Goal: Navigation & Orientation: Understand site structure

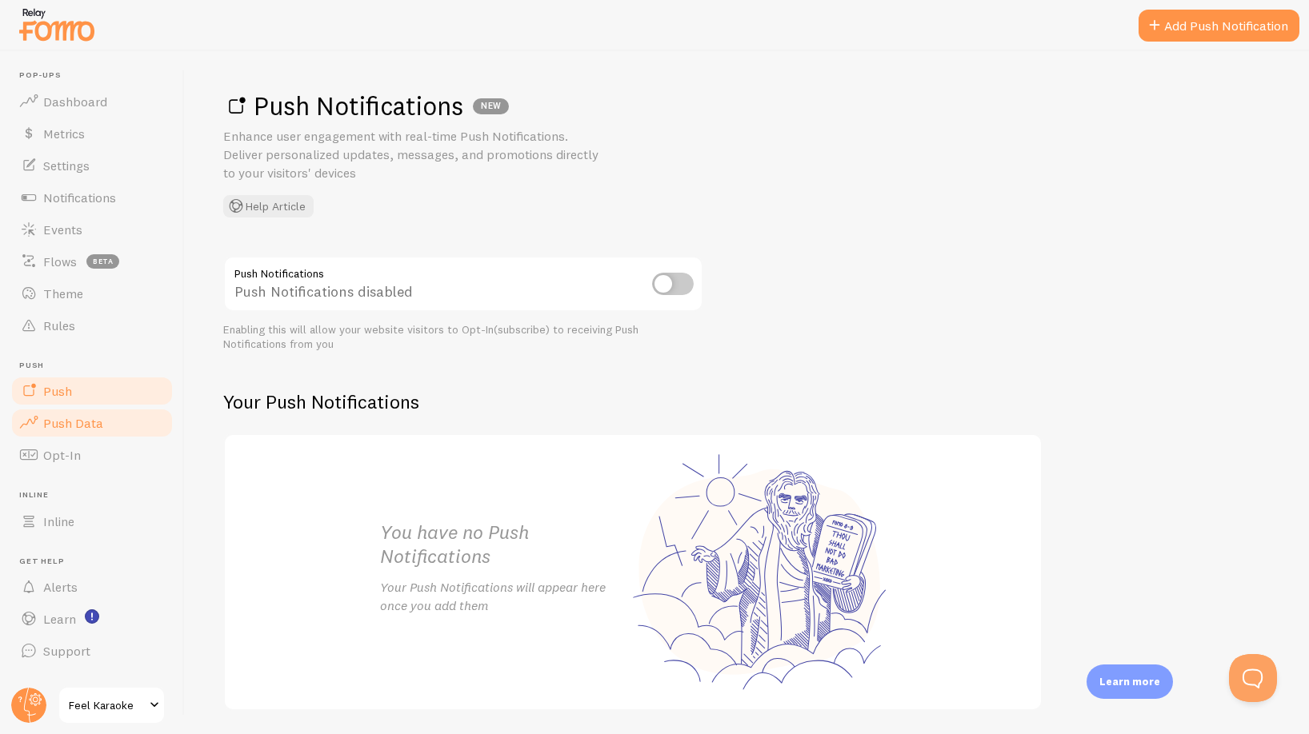
click at [56, 425] on span "Push Data" at bounding box center [73, 423] width 60 height 16
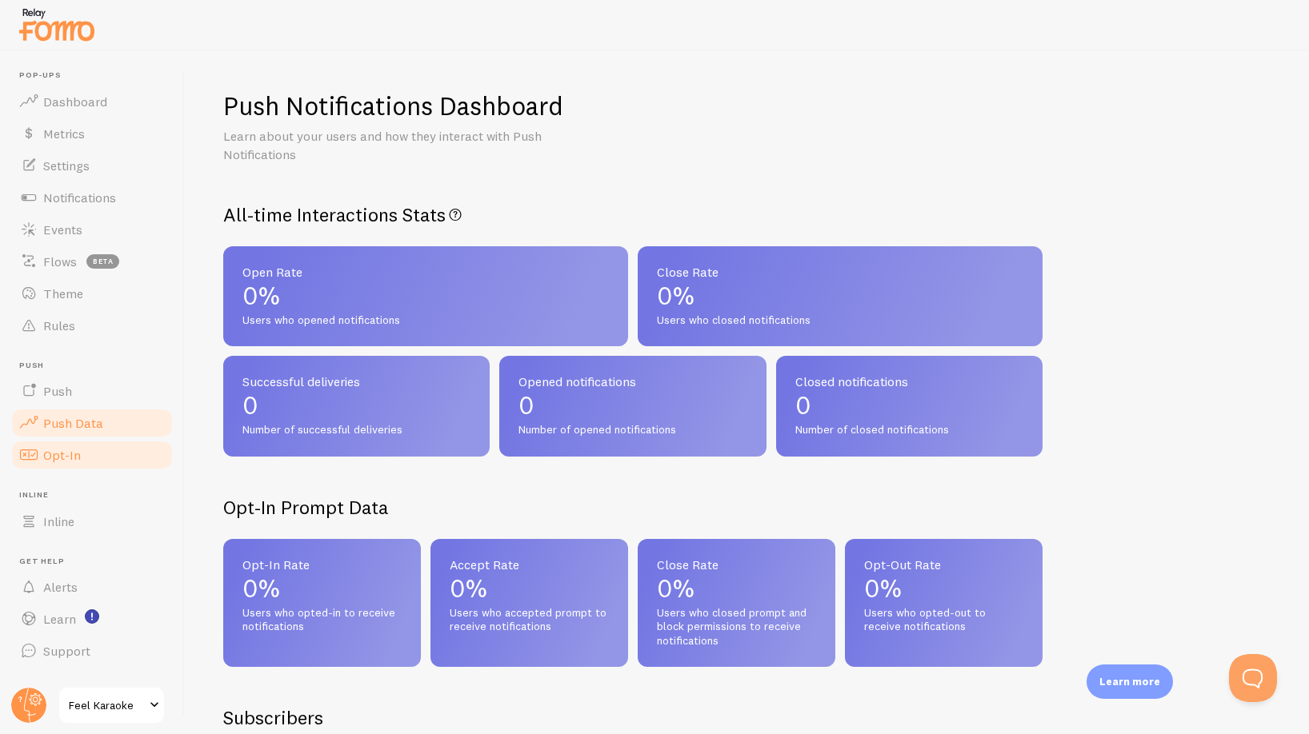
click at [54, 457] on span "Opt-In" at bounding box center [62, 455] width 38 height 16
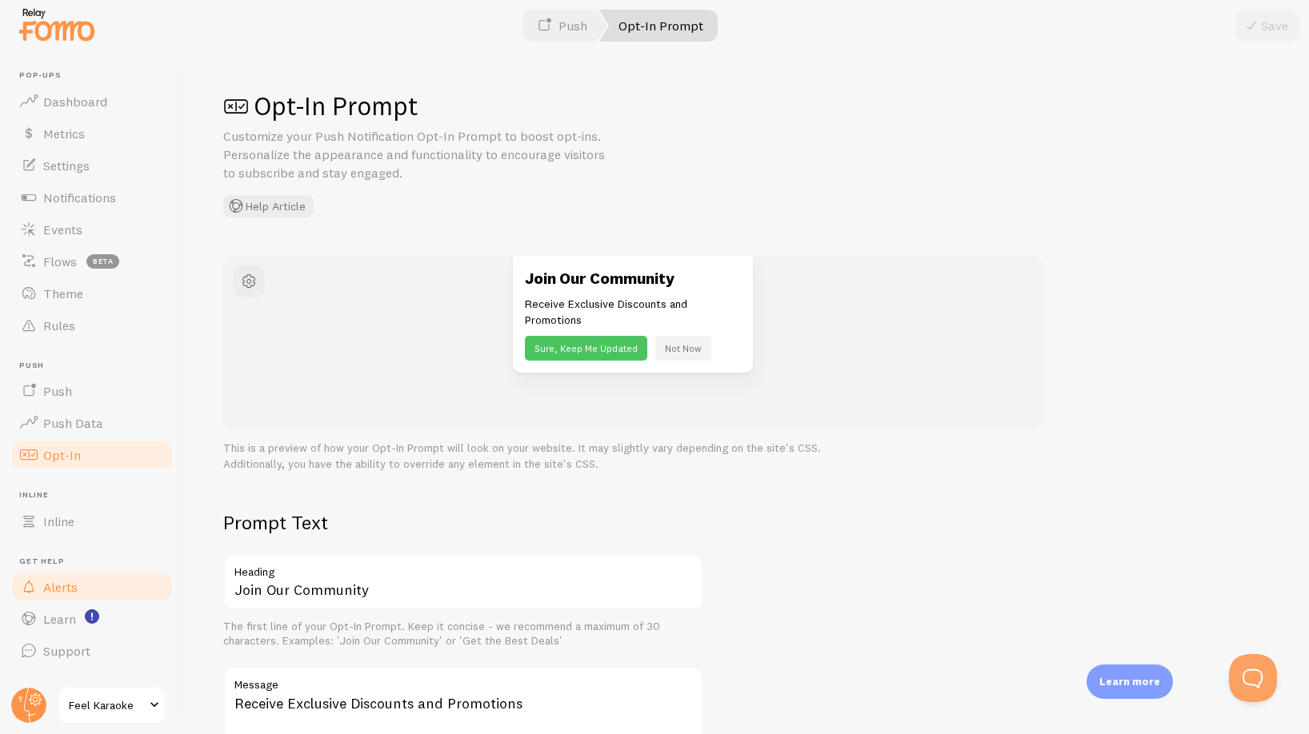
click at [71, 586] on span "Alerts" at bounding box center [60, 587] width 34 height 16
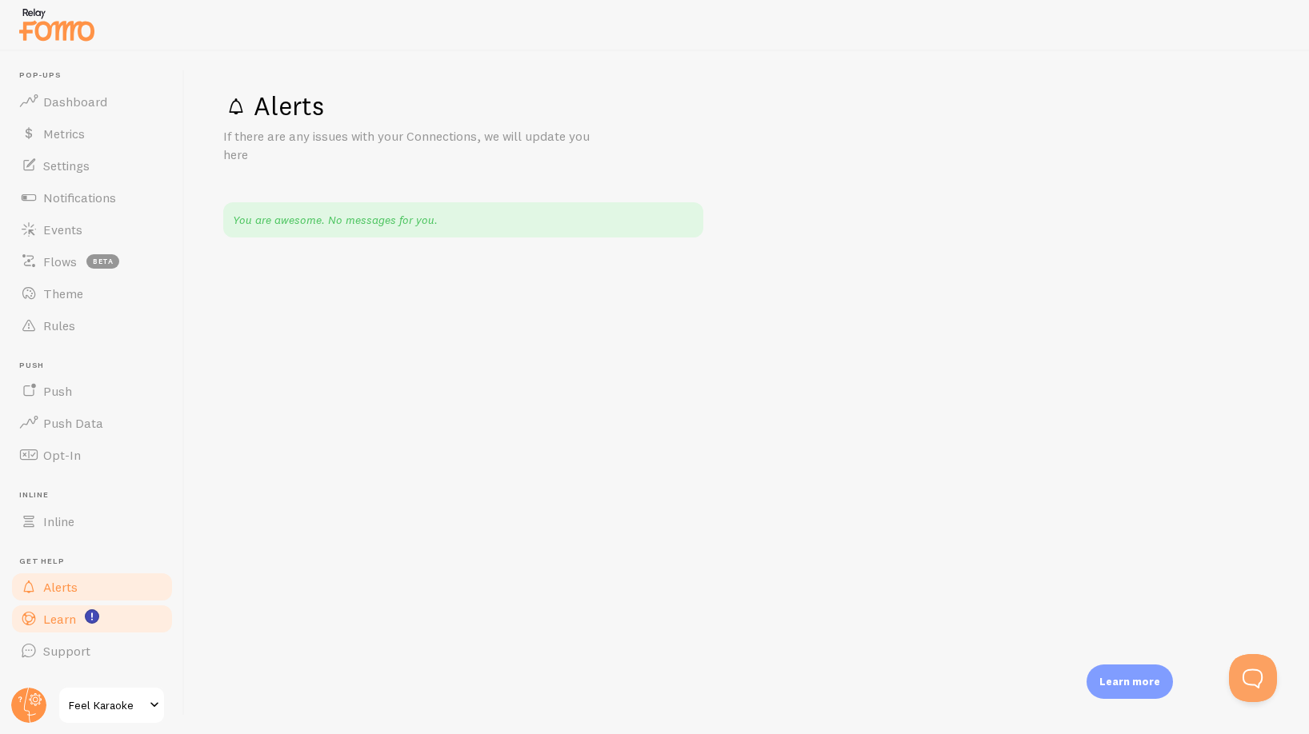
click at [64, 618] on span "Learn" at bounding box center [59, 619] width 33 height 16
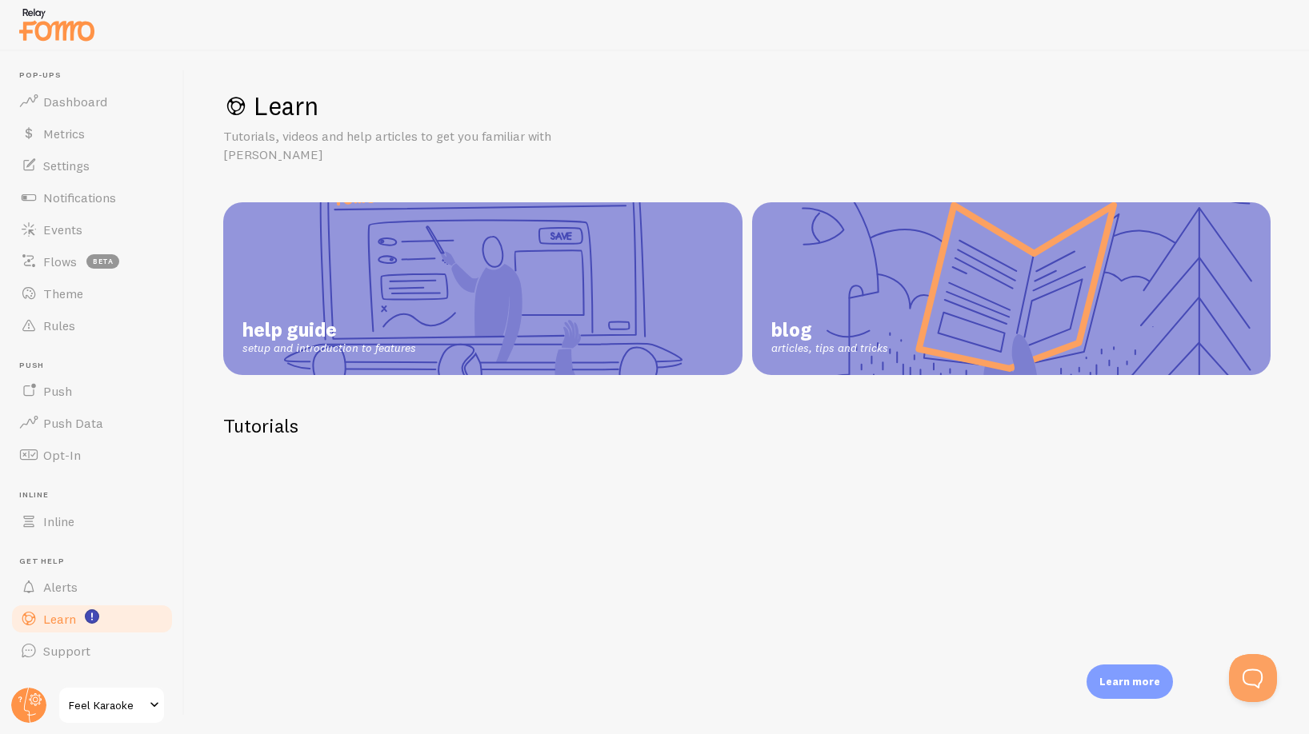
click at [150, 705] on span at bounding box center [154, 705] width 19 height 19
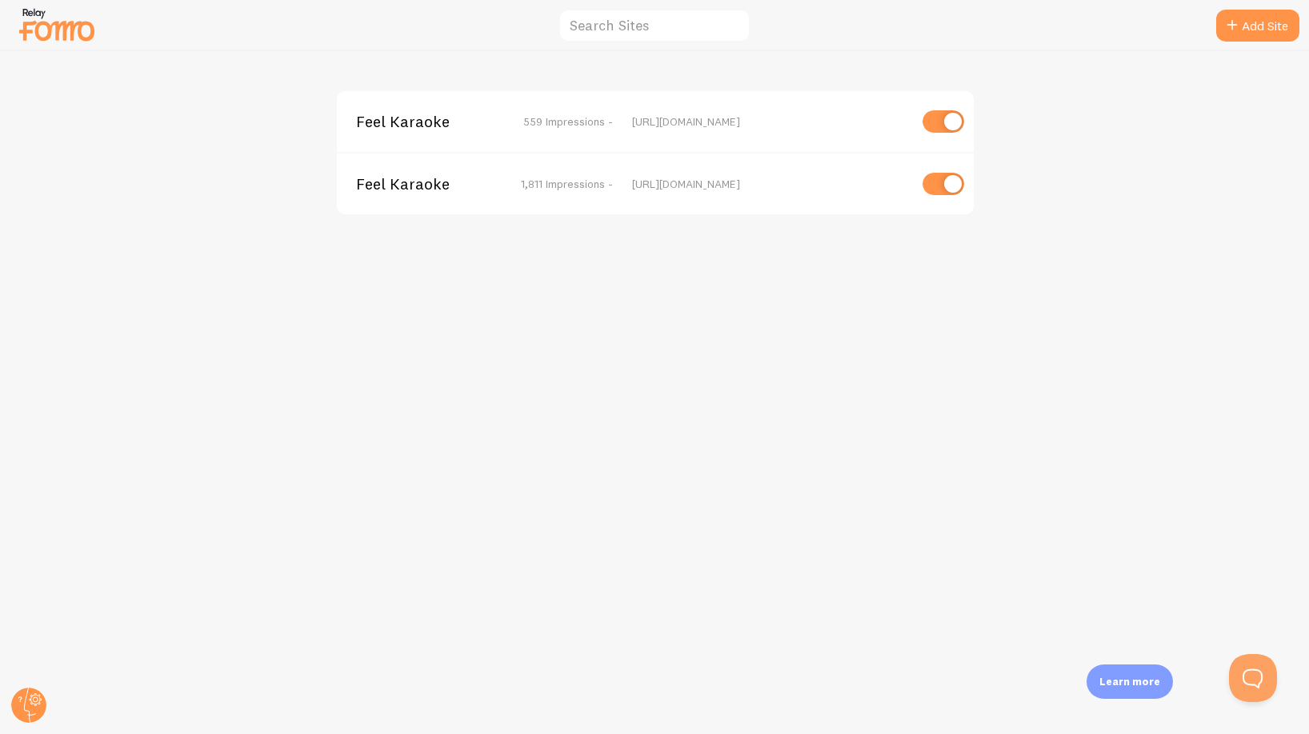
click at [448, 384] on div "Feel Karaoke 559 Impressions - [URL][DOMAIN_NAME] Feel Karaoke 1,811 Impression…" at bounding box center [655, 392] width 1308 height 683
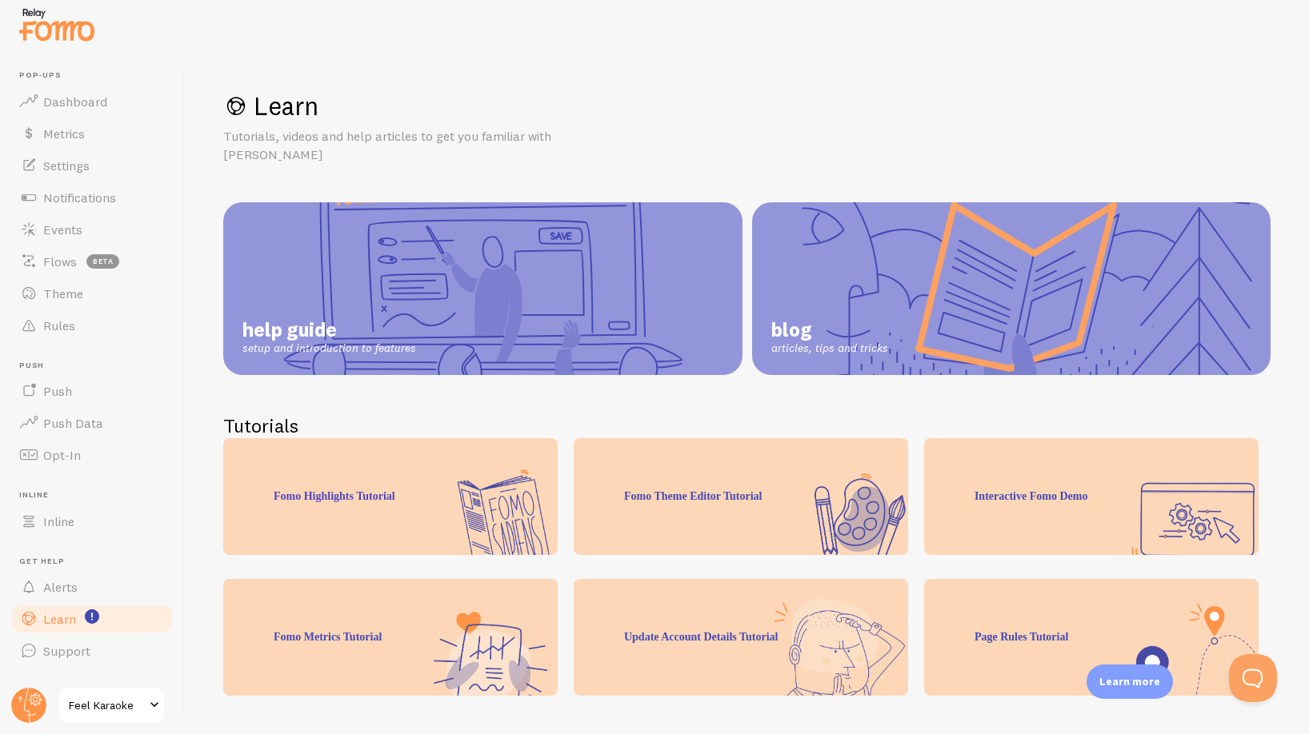
click at [889, 56] on div "Learn Tutorials, videos and help articles to get you familiar with Fomo help gu…" at bounding box center [747, 392] width 1124 height 683
